Goal: Task Accomplishment & Management: Use online tool/utility

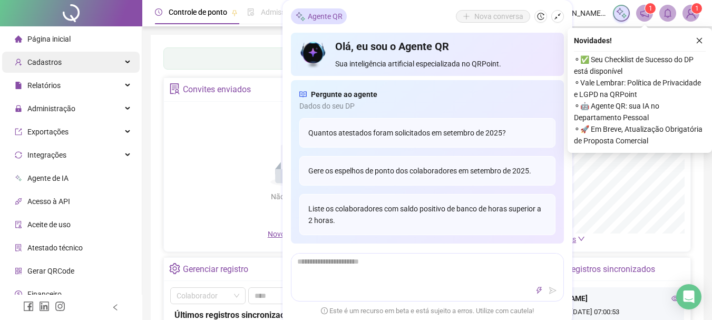
click at [74, 62] on div "Cadastros" at bounding box center [71, 62] width 138 height 21
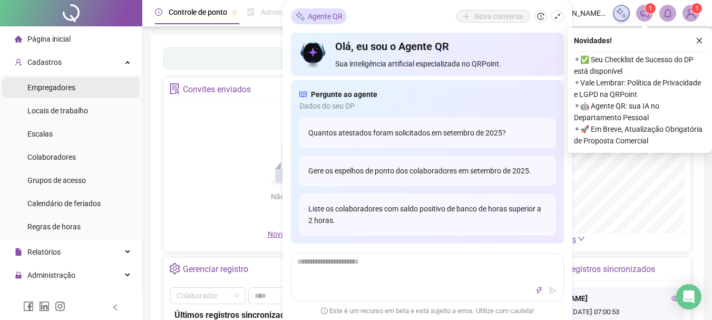
click at [62, 86] on span "Empregadores" at bounding box center [51, 87] width 48 height 8
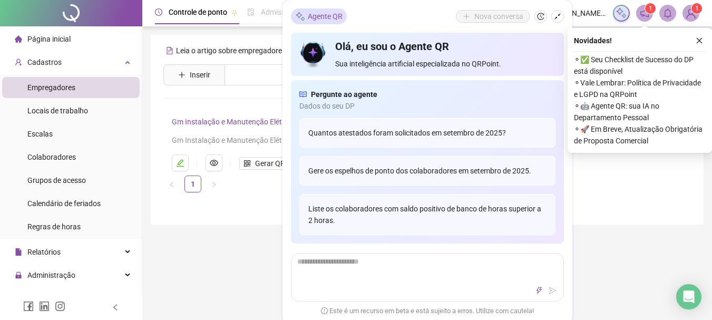
click at [611, 185] on ul "1" at bounding box center [427, 184] width 528 height 17
click at [558, 16] on icon "shrink" at bounding box center [557, 16] width 7 height 7
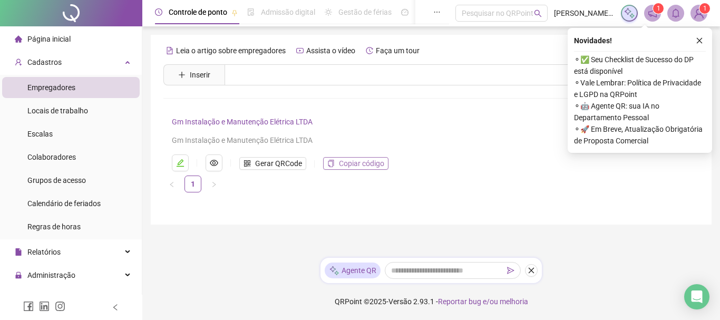
click at [354, 165] on span "Copiar código" at bounding box center [361, 164] width 45 height 12
click at [70, 156] on span "Colaboradores" at bounding box center [51, 157] width 49 height 8
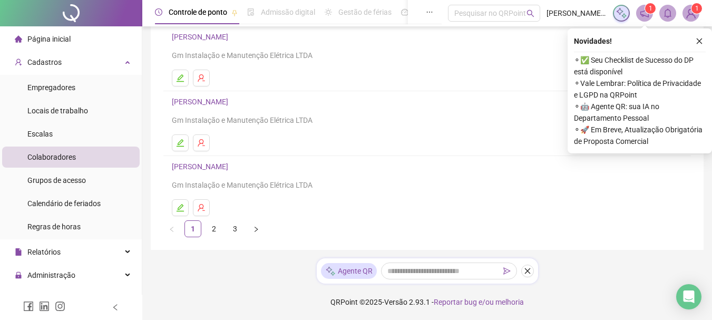
scroll to position [215, 0]
click at [211, 229] on link "2" at bounding box center [214, 228] width 16 height 16
click at [241, 226] on link "3" at bounding box center [235, 228] width 16 height 16
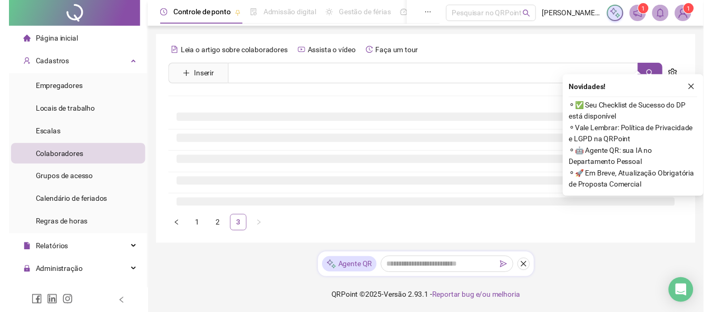
scroll to position [0, 0]
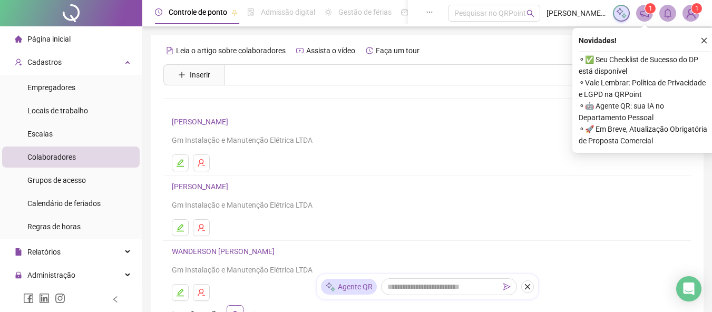
click at [231, 185] on link "VINÍCIUS NEVES CARVALHO" at bounding box center [202, 186] width 60 height 8
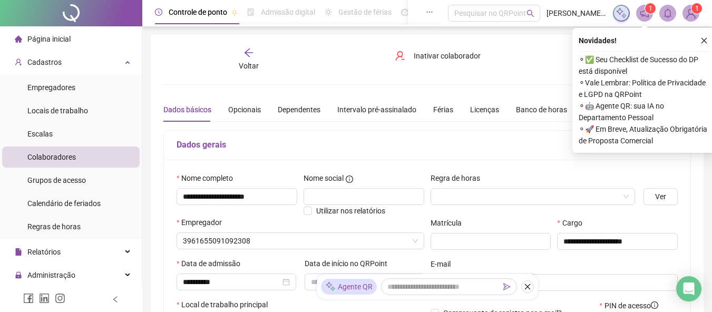
type input "*******"
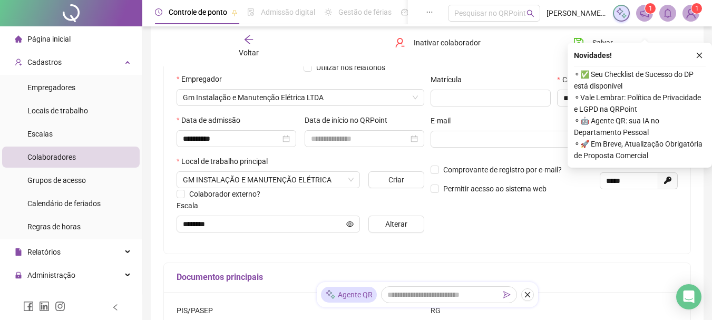
scroll to position [158, 0]
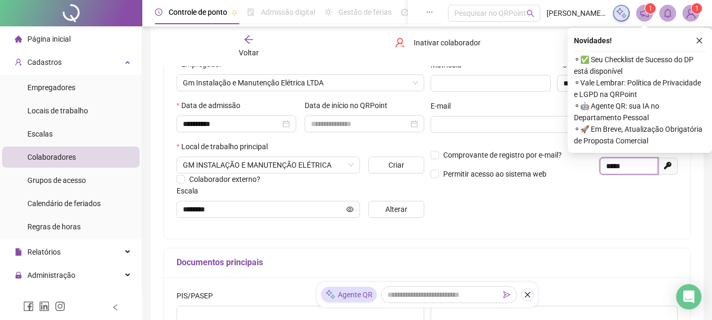
drag, startPoint x: 631, startPoint y: 167, endPoint x: 603, endPoint y: 169, distance: 28.0
click at [603, 169] on span "*****" at bounding box center [629, 166] width 59 height 17
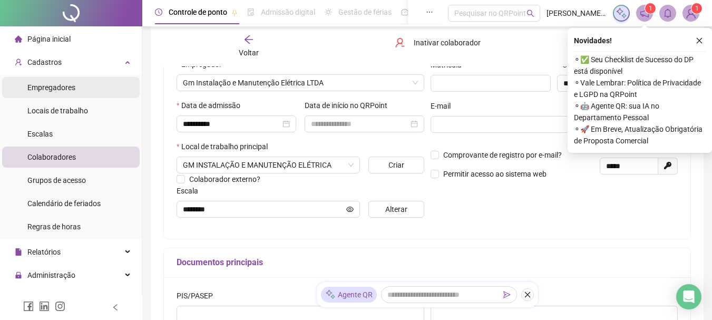
click at [62, 78] on div "Empregadores" at bounding box center [51, 87] width 48 height 21
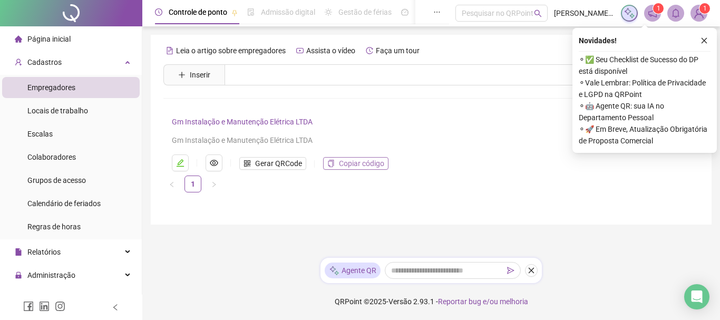
click at [372, 165] on span "Copiar código" at bounding box center [361, 164] width 45 height 12
click at [76, 157] on li "Colaboradores" at bounding box center [71, 157] width 138 height 21
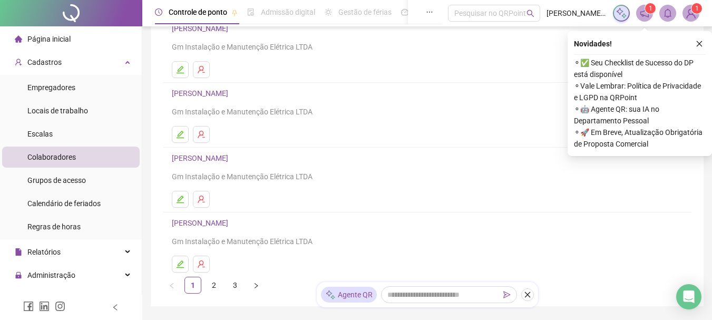
scroll to position [215, 0]
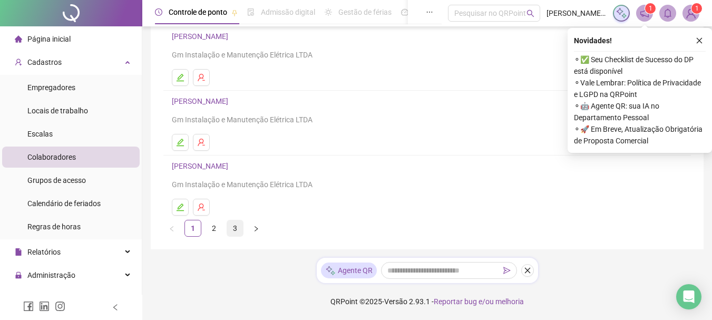
click at [233, 231] on link "3" at bounding box center [235, 228] width 16 height 16
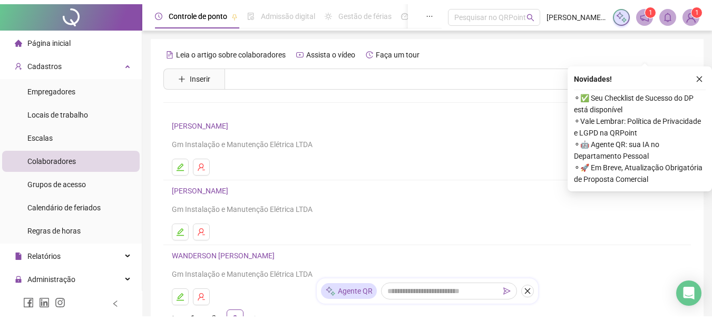
scroll to position [53, 0]
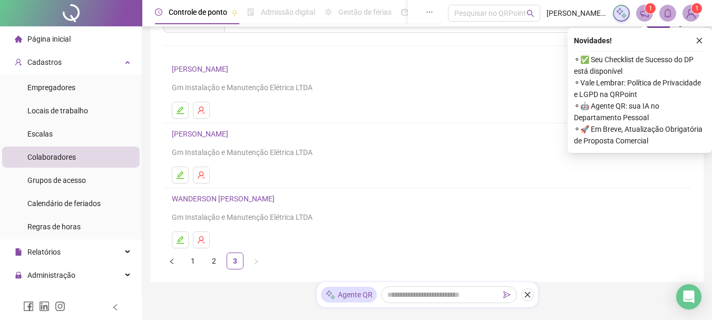
click at [278, 200] on link "WANDERSON FRANCISCO TOLENTINO DE SOUZA" at bounding box center [225, 199] width 106 height 8
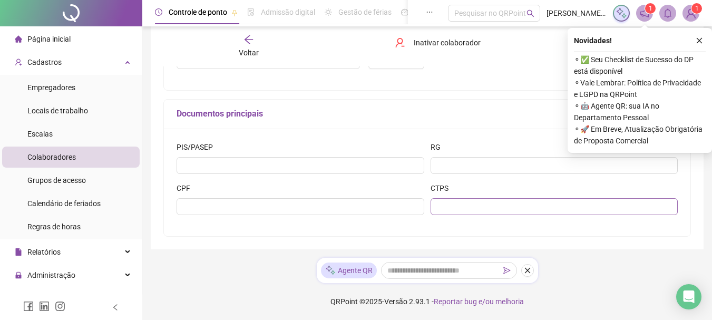
type input "**********"
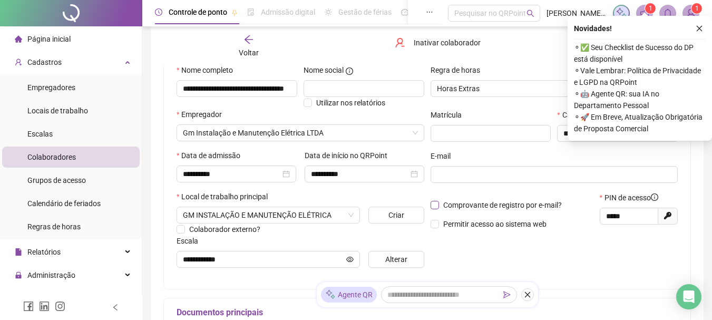
scroll to position [96, 0]
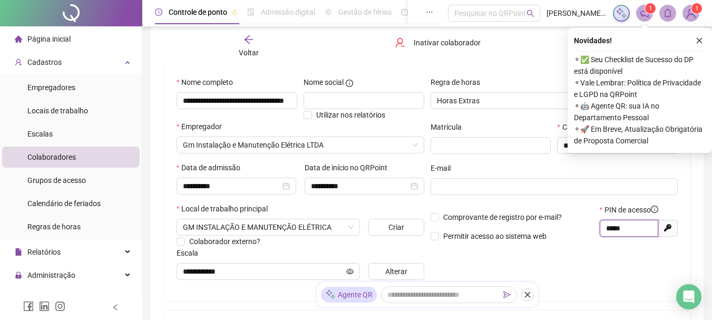
drag, startPoint x: 635, startPoint y: 226, endPoint x: 598, endPoint y: 230, distance: 36.7
click at [598, 230] on div "PIN de acesso ***** Gerar novo pin" at bounding box center [639, 226] width 84 height 45
click at [46, 40] on span "Página inicial" at bounding box center [48, 39] width 43 height 8
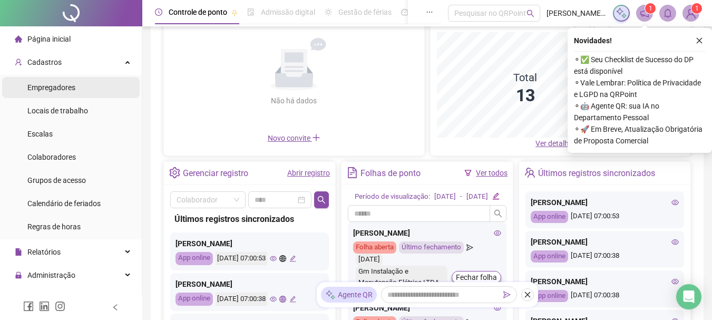
click at [67, 83] on span "Empregadores" at bounding box center [51, 87] width 48 height 8
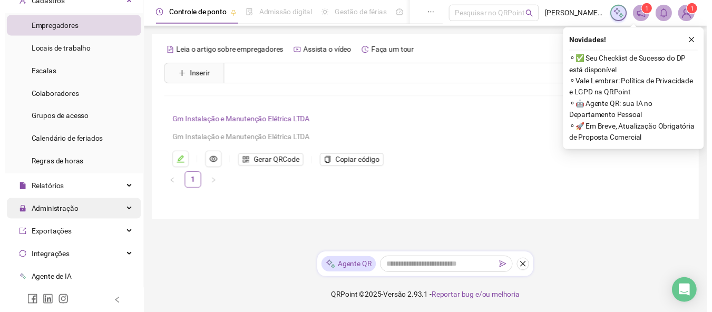
scroll to position [105, 0]
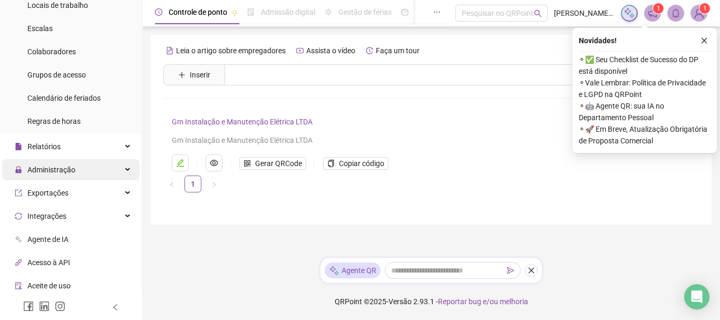
click at [61, 171] on span "Administração" at bounding box center [51, 170] width 48 height 8
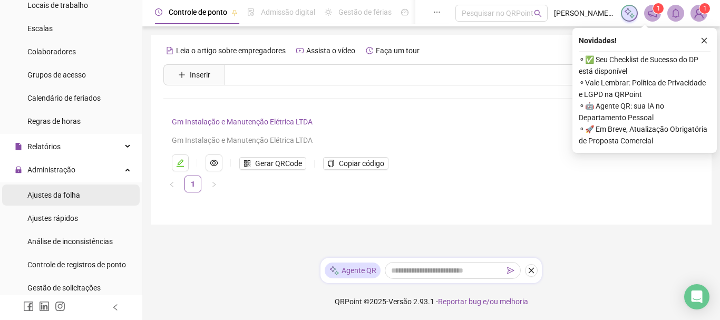
click at [59, 195] on span "Ajustes da folha" at bounding box center [53, 195] width 53 height 8
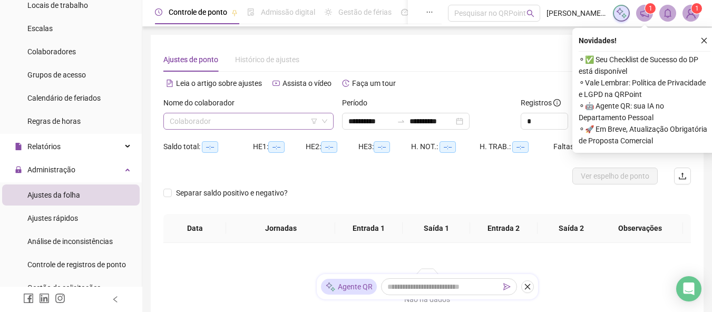
click at [275, 120] on input "search" at bounding box center [244, 121] width 148 height 16
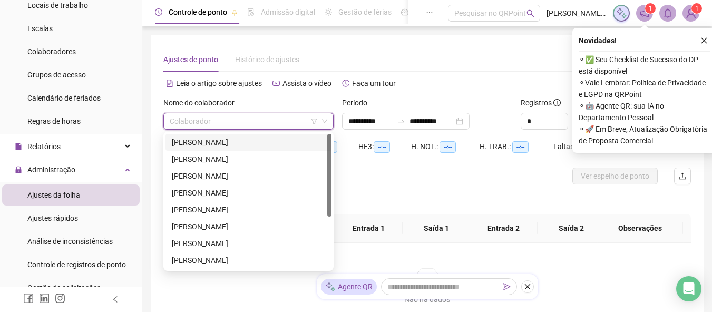
type input "**********"
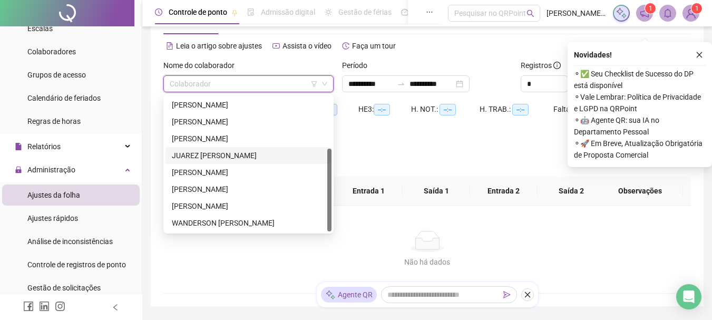
scroll to position [53, 0]
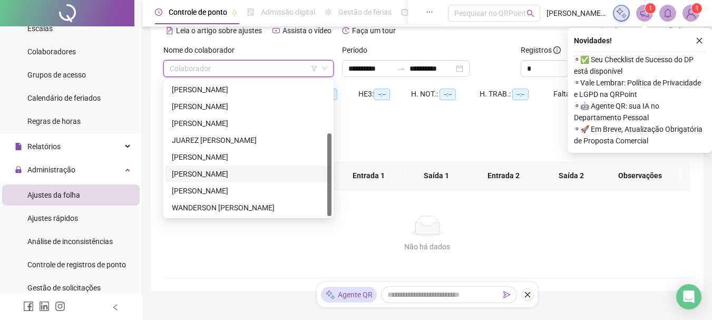
click at [217, 172] on div "TÁCIO JONATHAN SILVEIRA COSTA" at bounding box center [248, 174] width 153 height 12
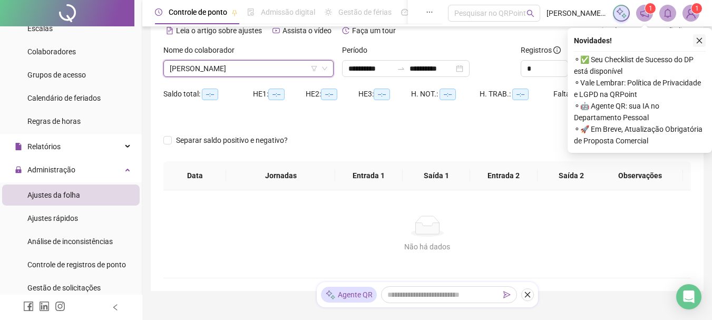
click at [701, 42] on icon "close" at bounding box center [699, 40] width 7 height 7
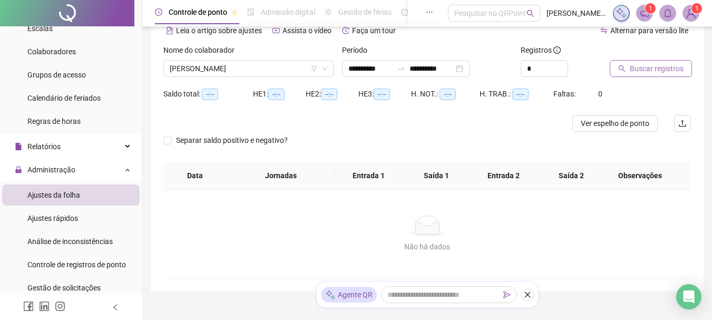
click at [651, 72] on span "Buscar registros" at bounding box center [657, 69] width 54 height 12
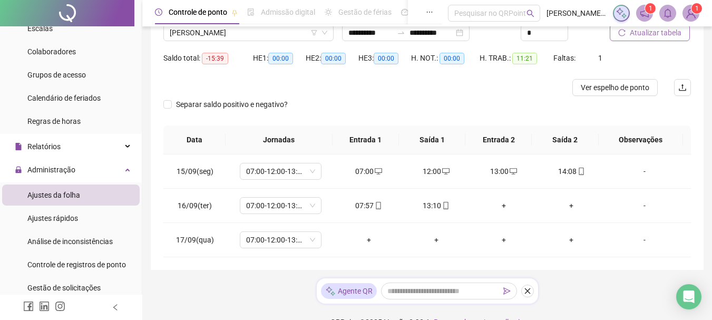
scroll to position [109, 0]
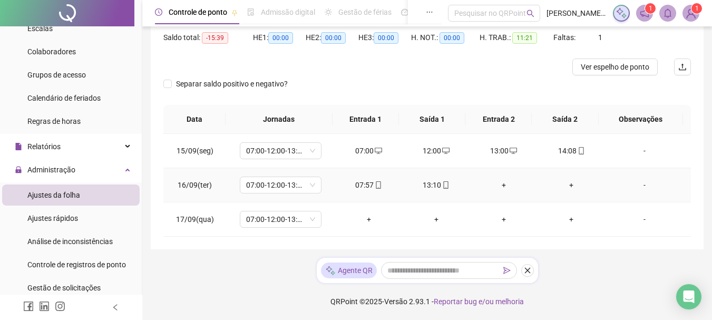
click at [370, 183] on div "07:57" at bounding box center [369, 185] width 51 height 12
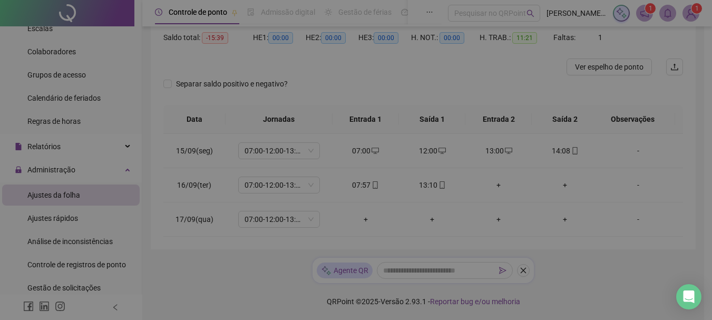
type input "**********"
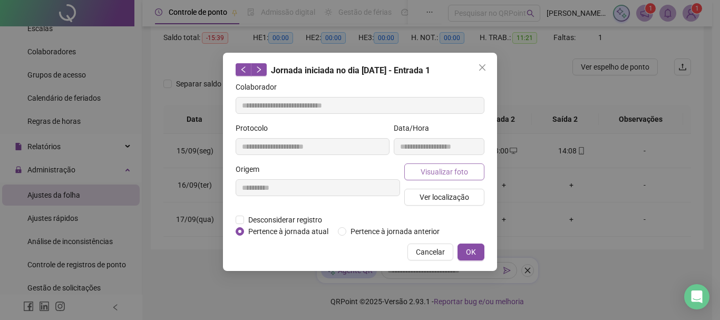
click at [446, 169] on span "Visualizar foto" at bounding box center [444, 172] width 47 height 12
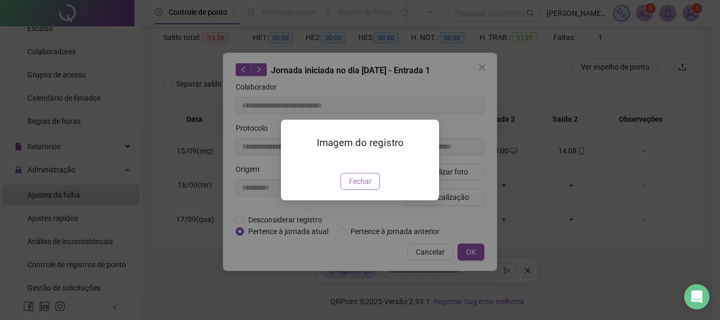
click at [362, 187] on span "Fechar" at bounding box center [360, 182] width 23 height 12
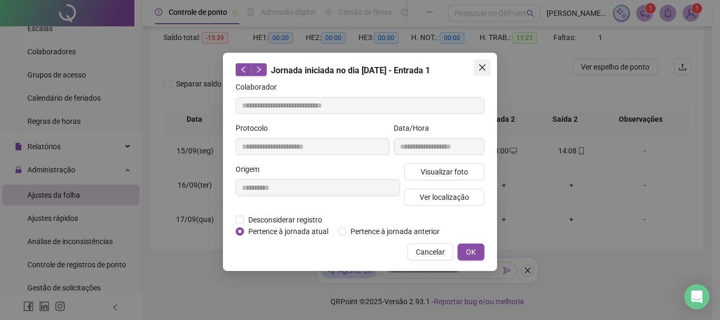
click at [484, 67] on icon "close" at bounding box center [482, 67] width 6 height 6
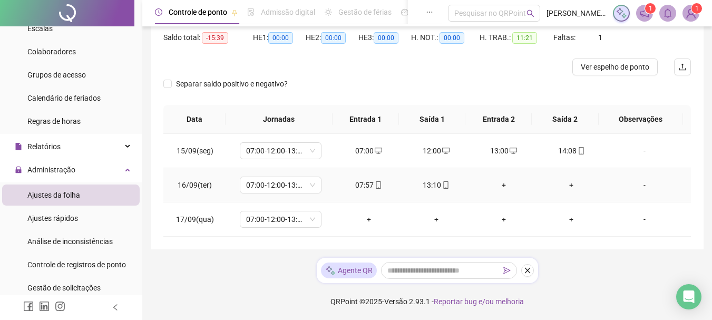
click at [427, 181] on div "13:10" at bounding box center [436, 185] width 51 height 12
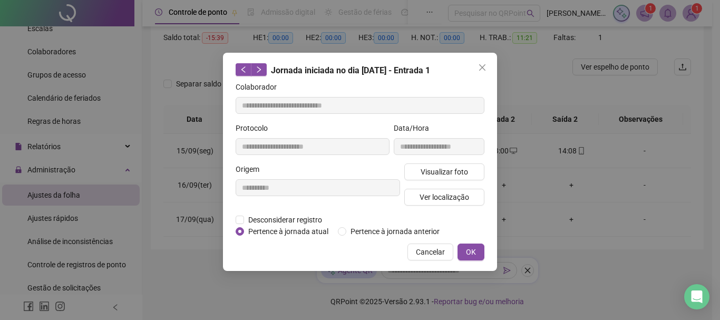
type input "**********"
click at [440, 172] on span "Visualizar foto" at bounding box center [444, 172] width 47 height 12
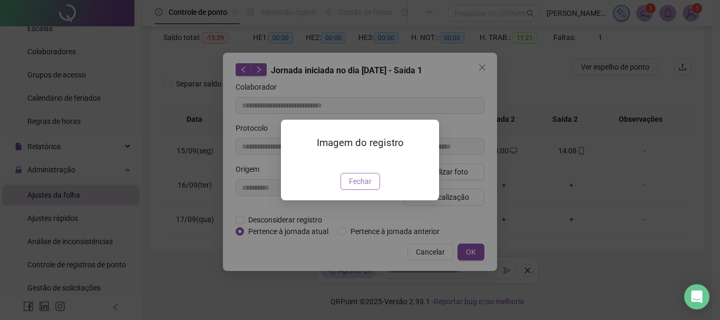
click at [370, 187] on span "Fechar" at bounding box center [360, 182] width 23 height 12
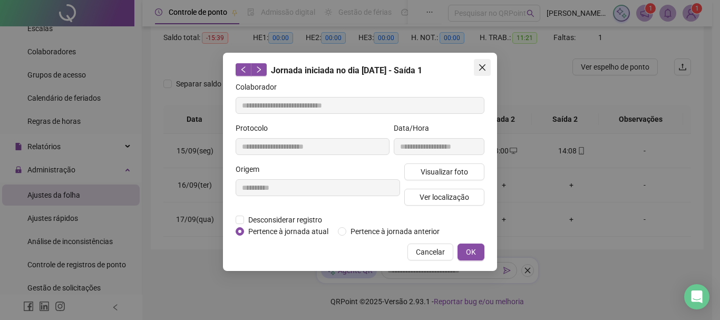
click at [485, 66] on icon "close" at bounding box center [482, 67] width 8 height 8
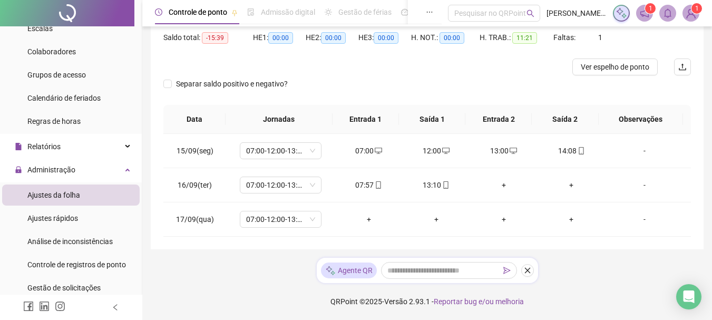
click at [693, 96] on div "**********" at bounding box center [427, 88] width 553 height 324
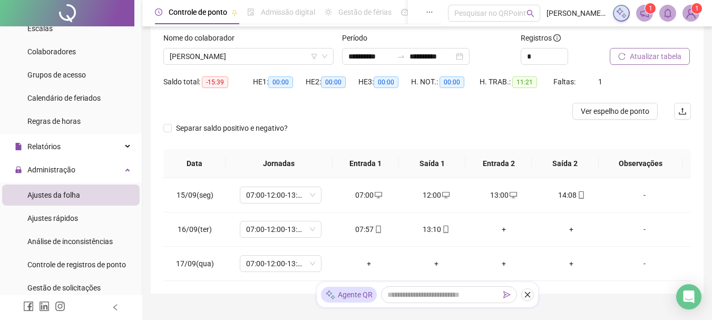
scroll to position [0, 0]
